Goal: Information Seeking & Learning: Compare options

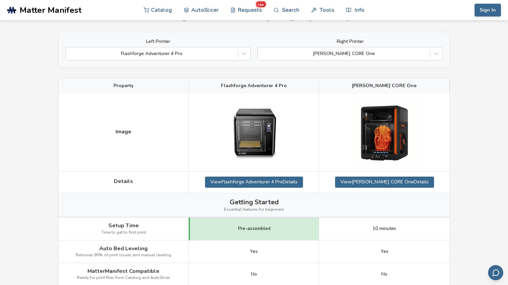
scroll to position [39, 0]
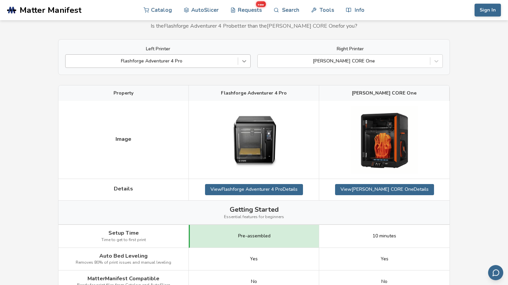
click at [241, 57] on div at bounding box center [244, 61] width 12 height 12
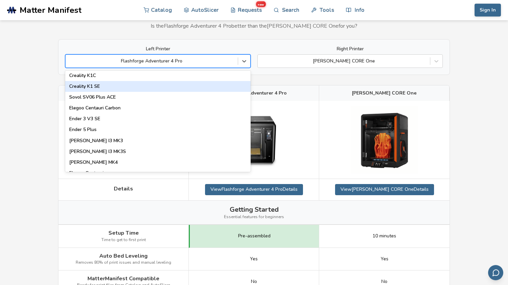
scroll to position [152, 0]
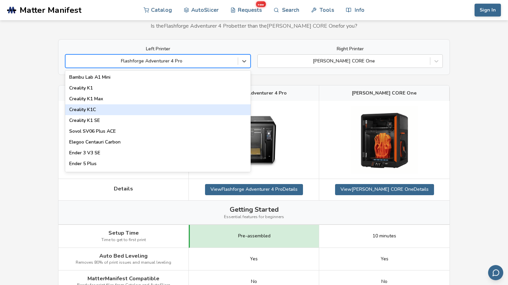
click at [194, 108] on div "Creality K1C" at bounding box center [157, 109] width 185 height 11
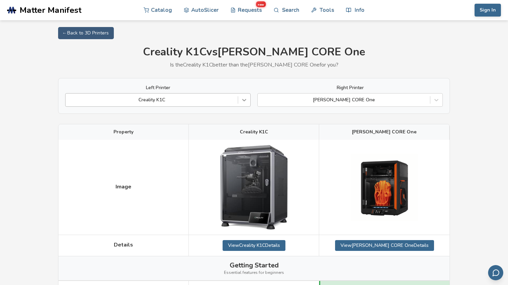
click at [243, 97] on icon at bounding box center [244, 100] width 7 height 7
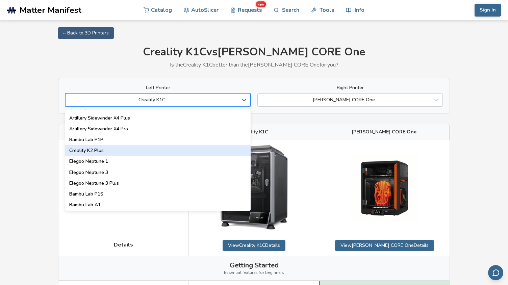
scroll to position [467, 0]
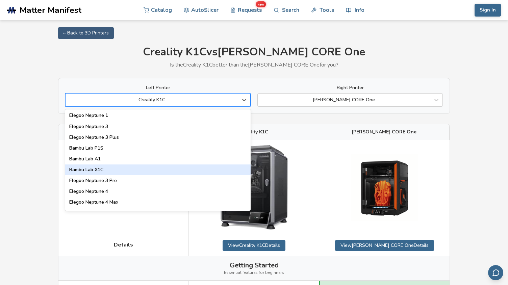
click at [196, 170] on div "Bambu Lab X1C" at bounding box center [157, 170] width 185 height 11
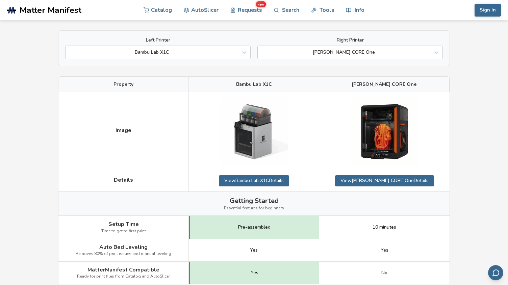
scroll to position [45, 0]
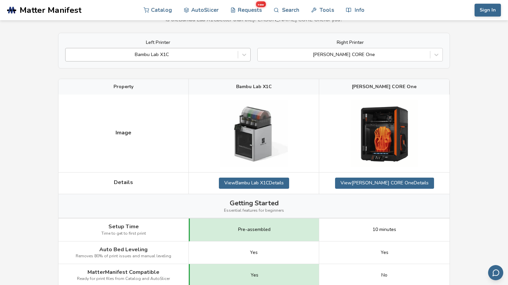
click at [235, 51] on div "Bambu Lab X1C" at bounding box center [152, 54] width 172 height 9
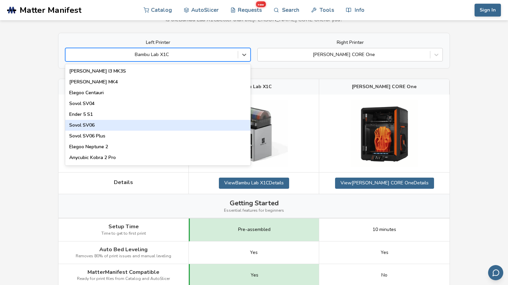
scroll to position [259, 0]
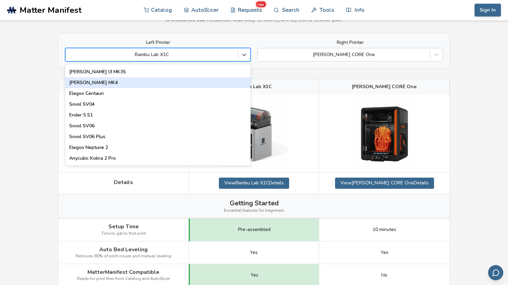
click at [197, 87] on div "Prusa MK4" at bounding box center [157, 82] width 185 height 11
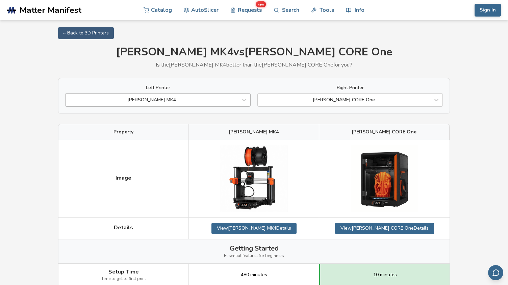
click at [209, 103] on div at bounding box center [152, 100] width 166 height 7
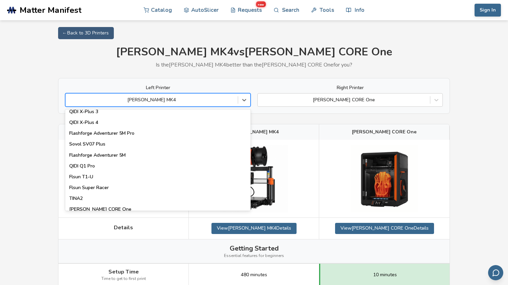
scroll to position [786, 0]
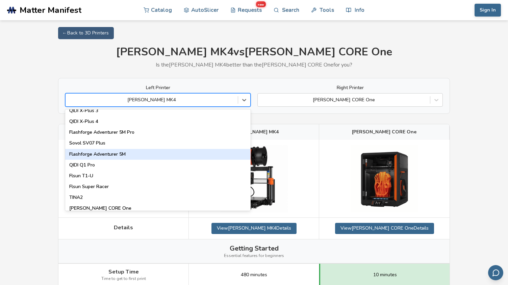
click at [177, 151] on div "Flashforge Adventurer 5M" at bounding box center [157, 154] width 185 height 11
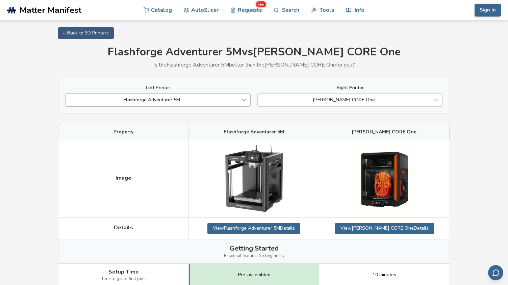
click at [247, 102] on icon at bounding box center [244, 100] width 7 height 7
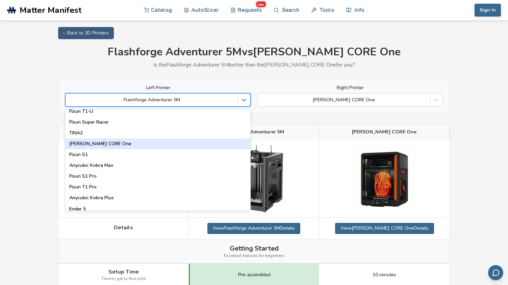
scroll to position [866, 0]
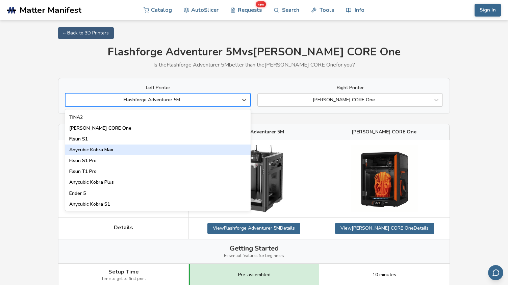
click at [193, 148] on div "Anycubic Kobra Max" at bounding box center [157, 150] width 185 height 11
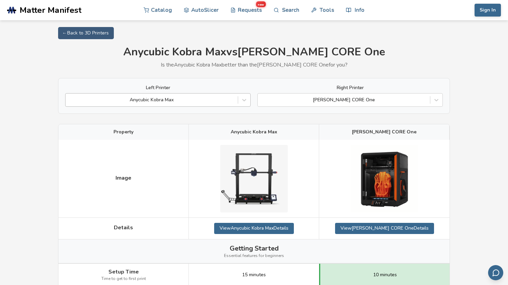
click at [202, 100] on div at bounding box center [152, 100] width 166 height 7
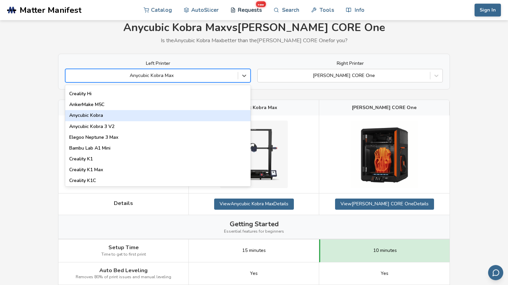
scroll to position [95, 0]
